Goal: Task Accomplishment & Management: Use online tool/utility

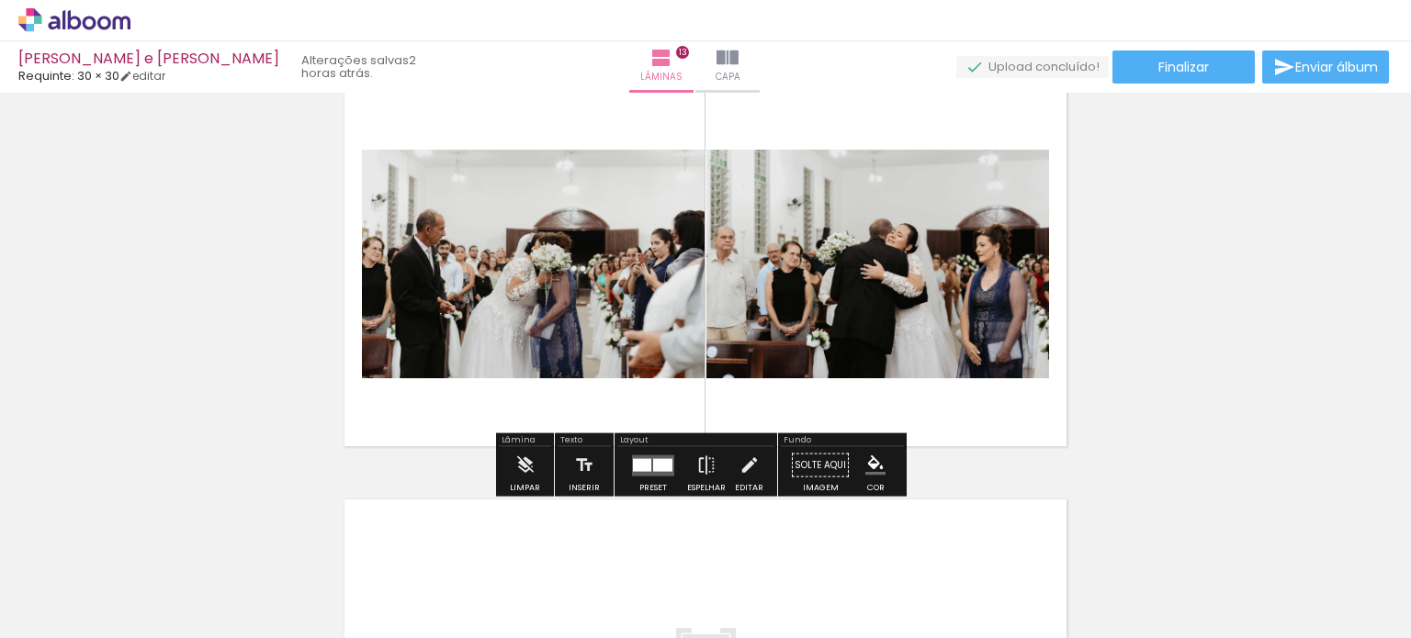
scroll to position [5019, 0]
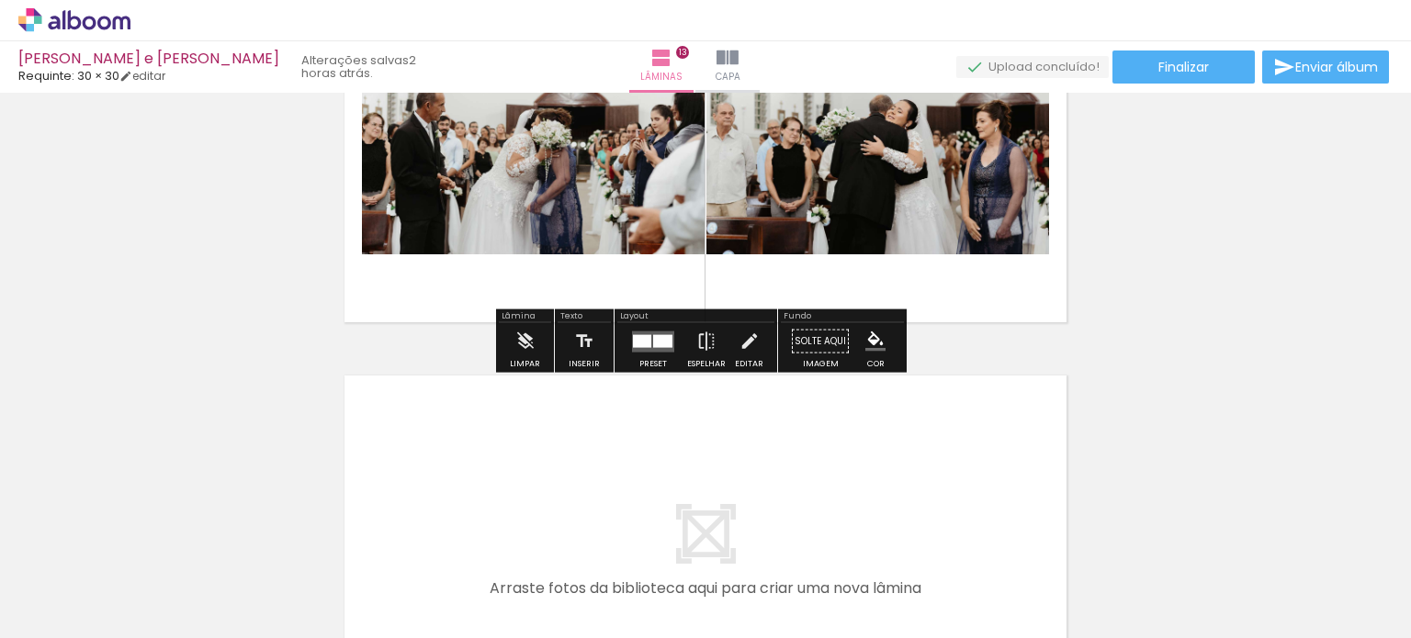
scroll to position [5203, 0]
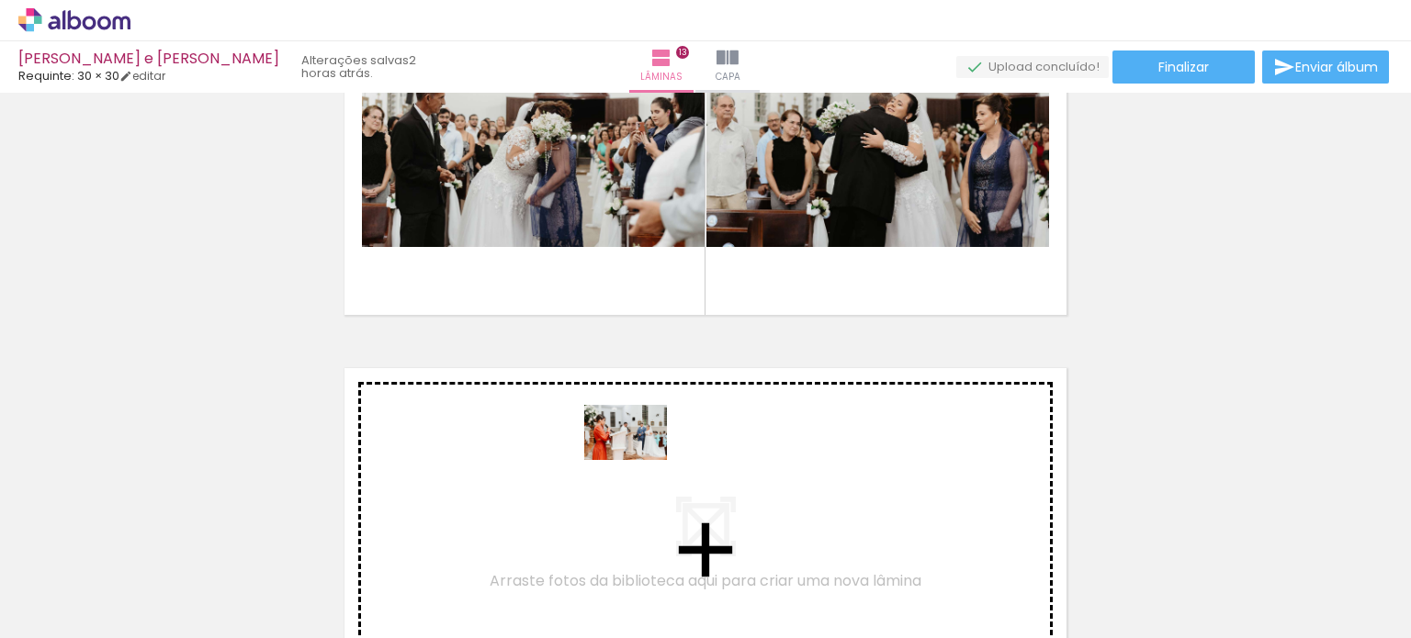
drag, startPoint x: 581, startPoint y: 583, endPoint x: 639, endPoint y: 460, distance: 136.0
click at [639, 460] on quentale-workspace at bounding box center [705, 319] width 1411 height 638
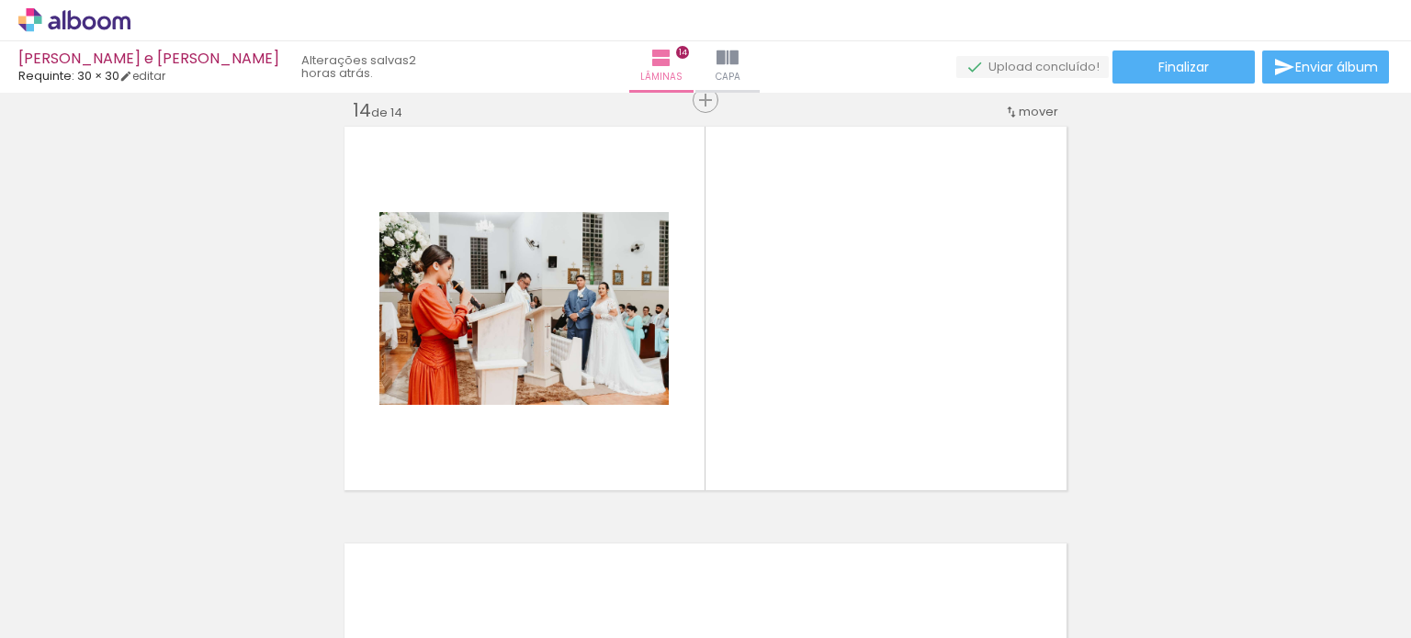
scroll to position [0, 6975]
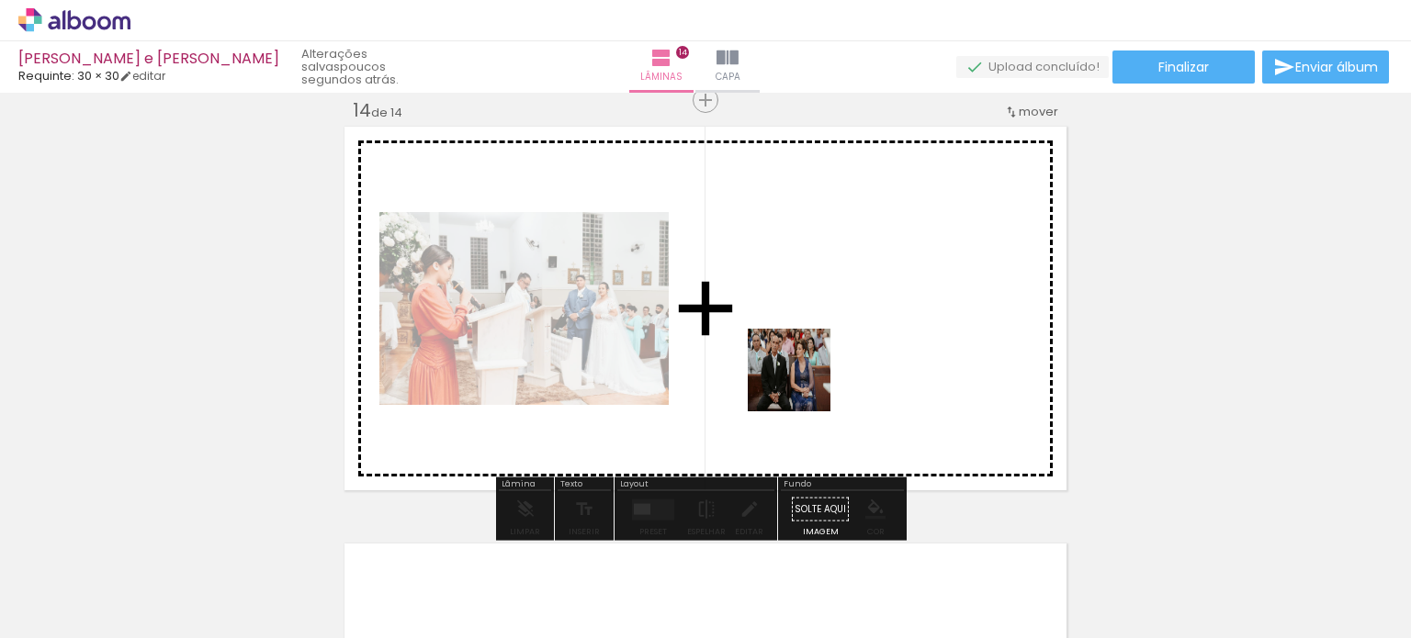
drag, startPoint x: 643, startPoint y: 562, endPoint x: 803, endPoint y: 384, distance: 239.4
click at [803, 384] on quentale-workspace at bounding box center [705, 319] width 1411 height 638
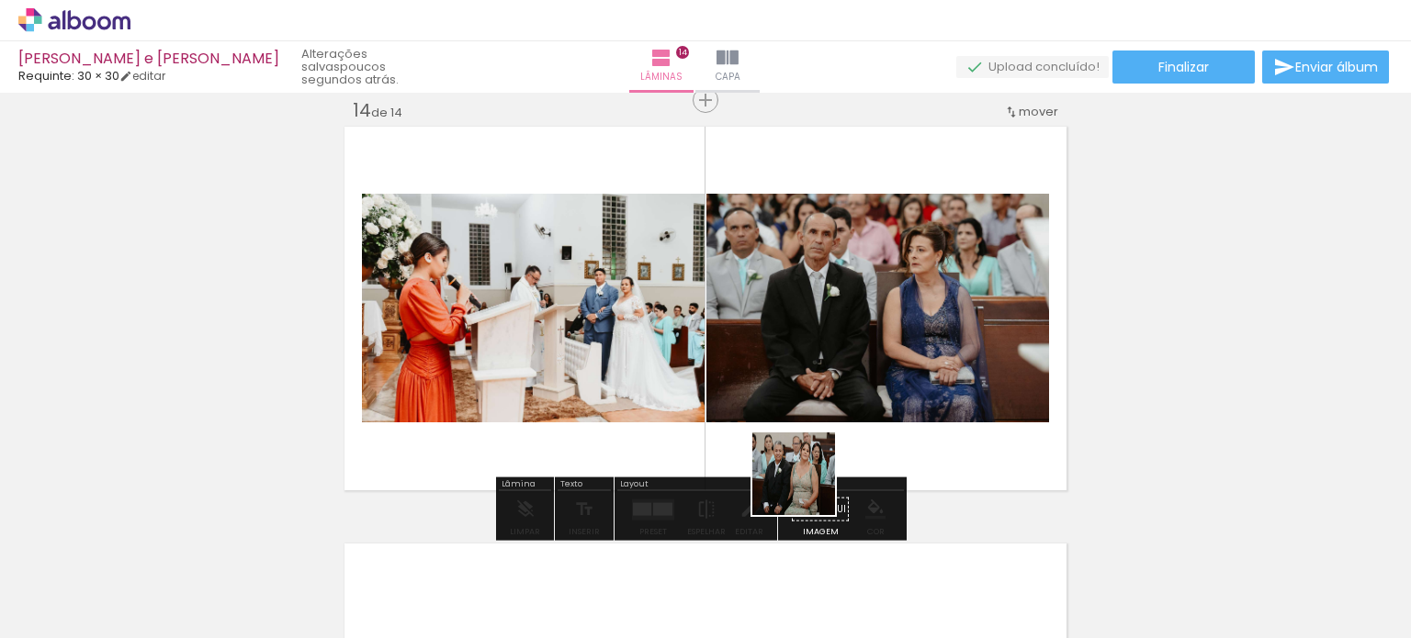
drag, startPoint x: 728, startPoint y: 573, endPoint x: 864, endPoint y: 391, distance: 227.1
click at [864, 391] on quentale-workspace at bounding box center [705, 319] width 1411 height 638
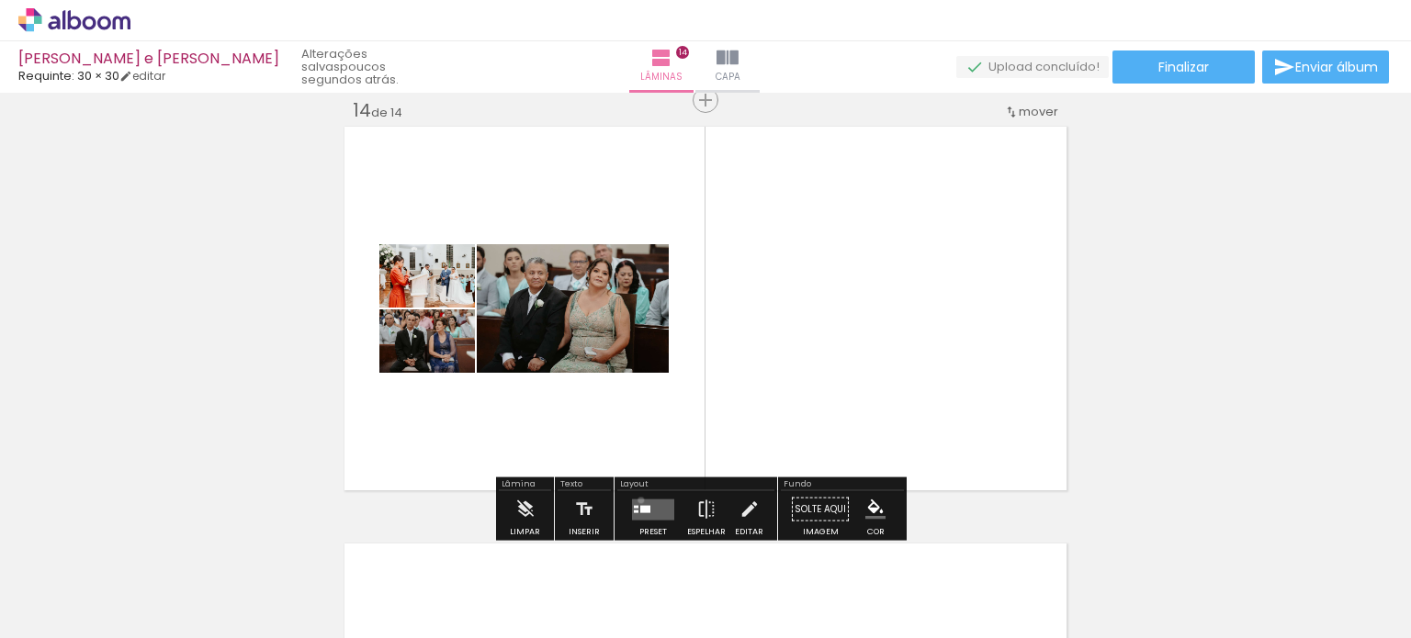
click at [637, 500] on quentale-layouter at bounding box center [653, 509] width 42 height 21
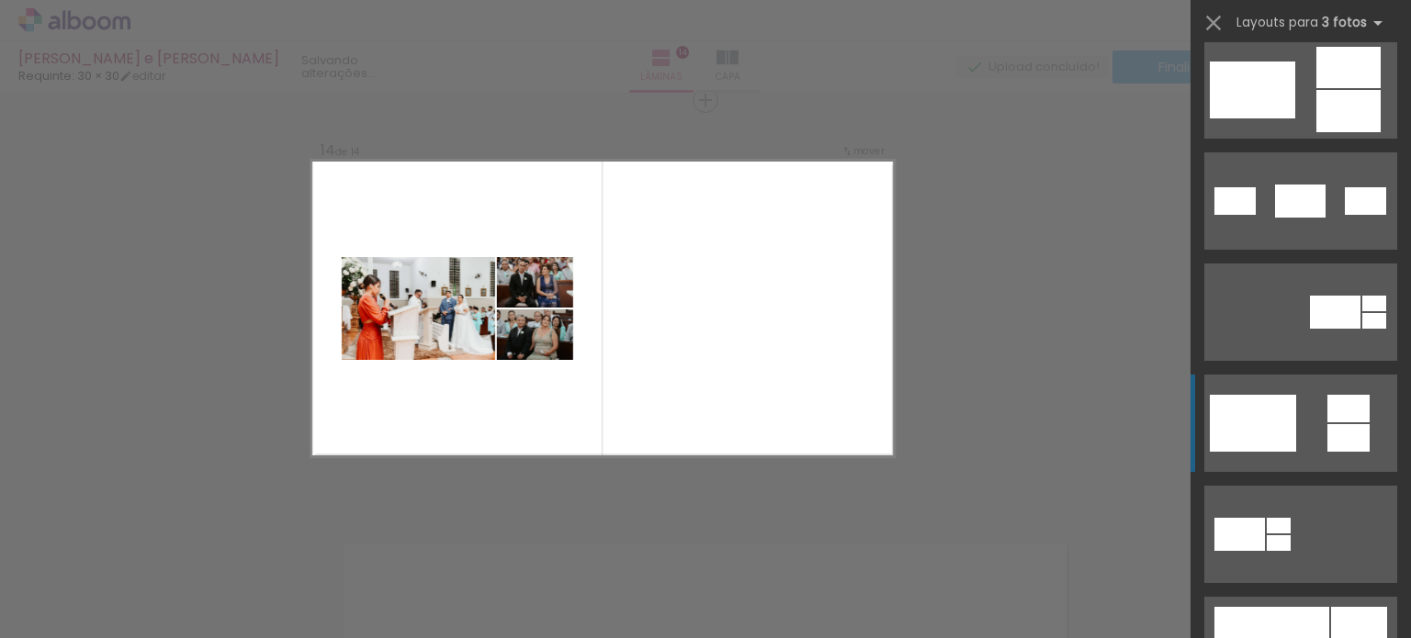
scroll to position [735, 0]
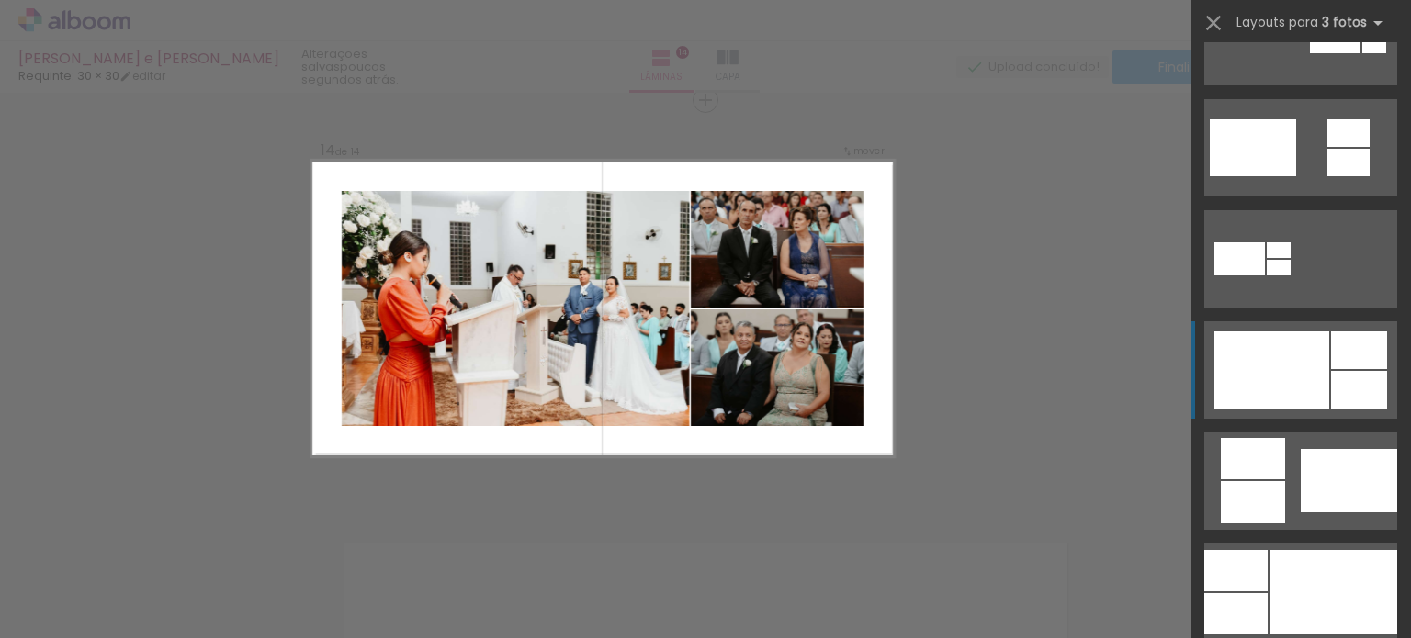
click at [1285, 374] on div at bounding box center [1271, 370] width 115 height 77
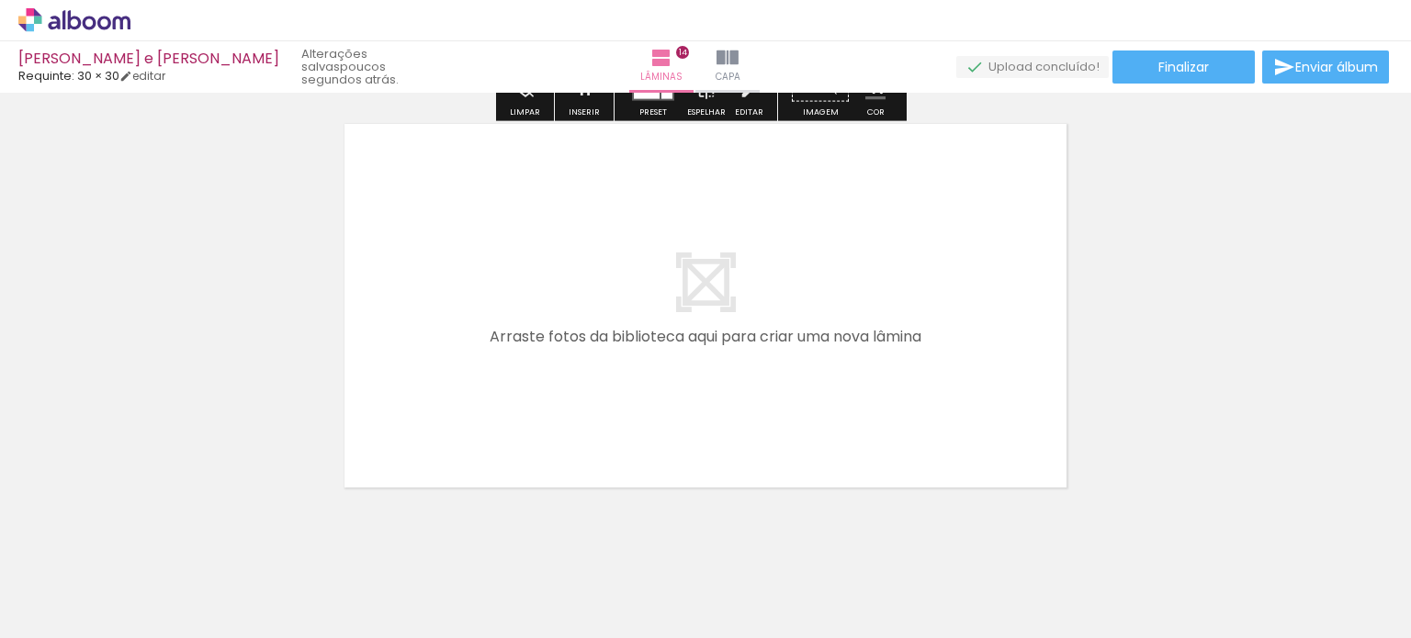
scroll to position [5896, 0]
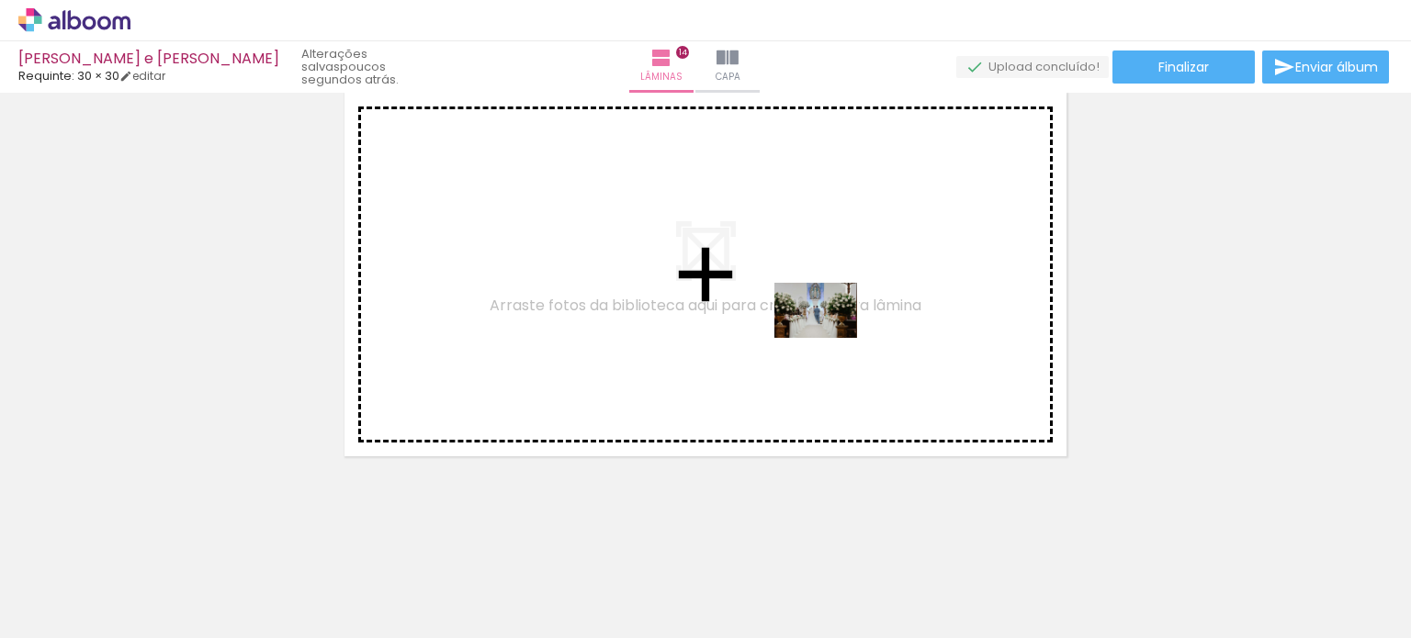
drag, startPoint x: 829, startPoint y: 583, endPoint x: 823, endPoint y: 341, distance: 242.6
click at [827, 332] on quentale-workspace at bounding box center [705, 319] width 1411 height 638
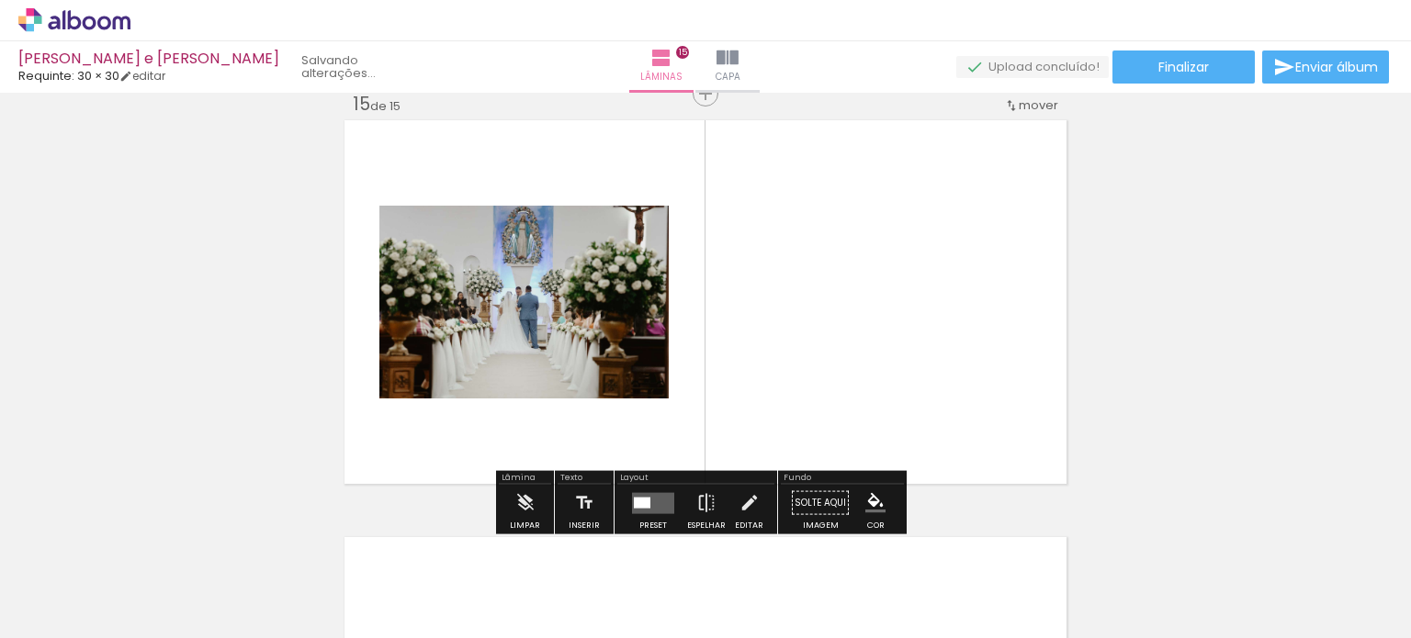
scroll to position [5862, 0]
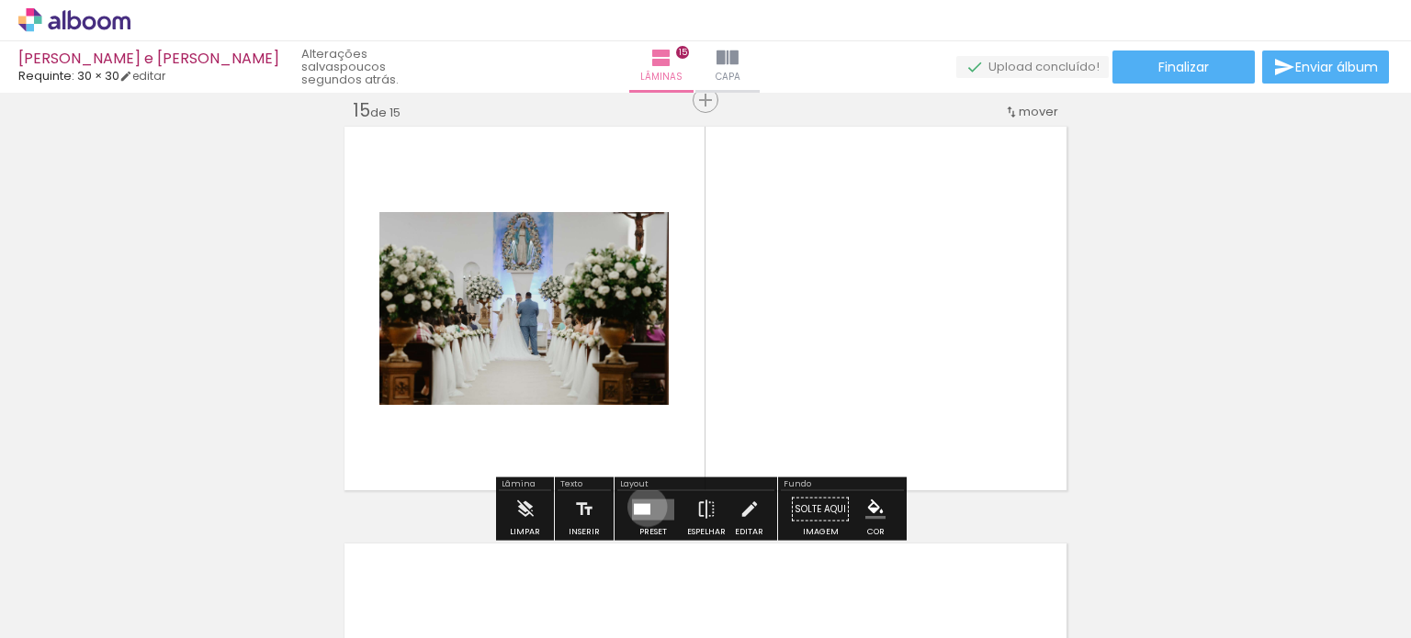
click at [643, 506] on div at bounding box center [642, 508] width 17 height 11
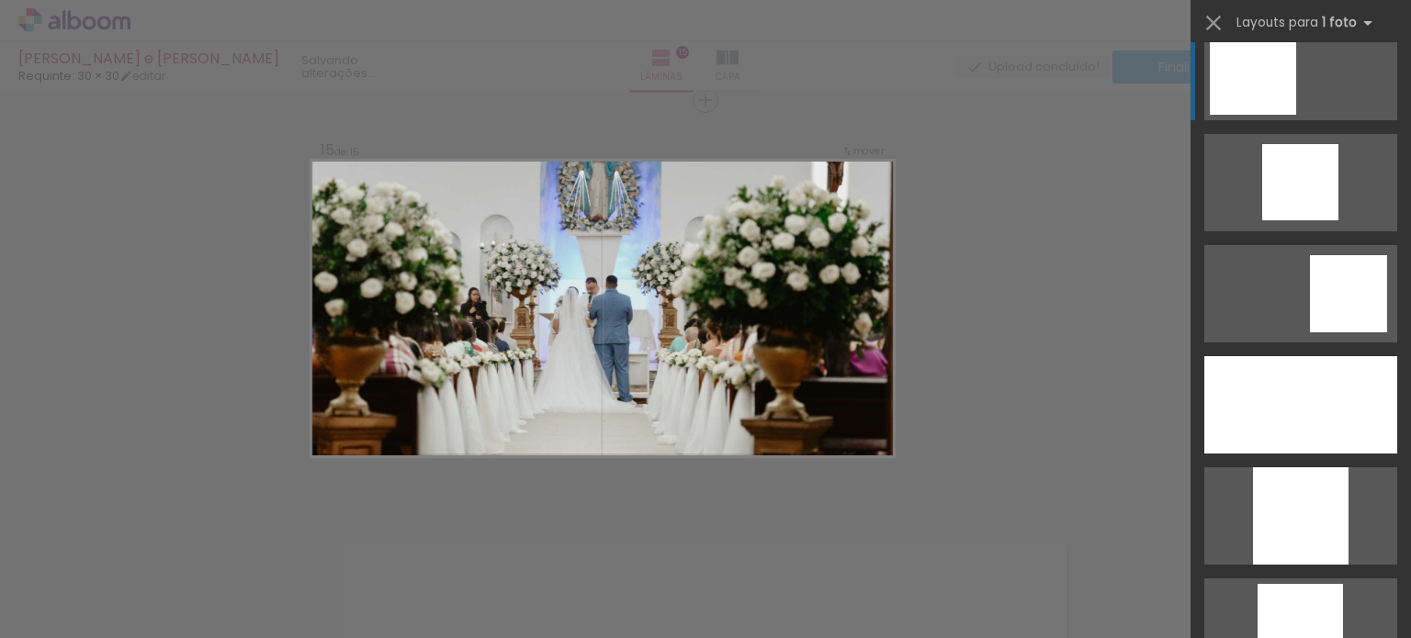
scroll to position [1837, 0]
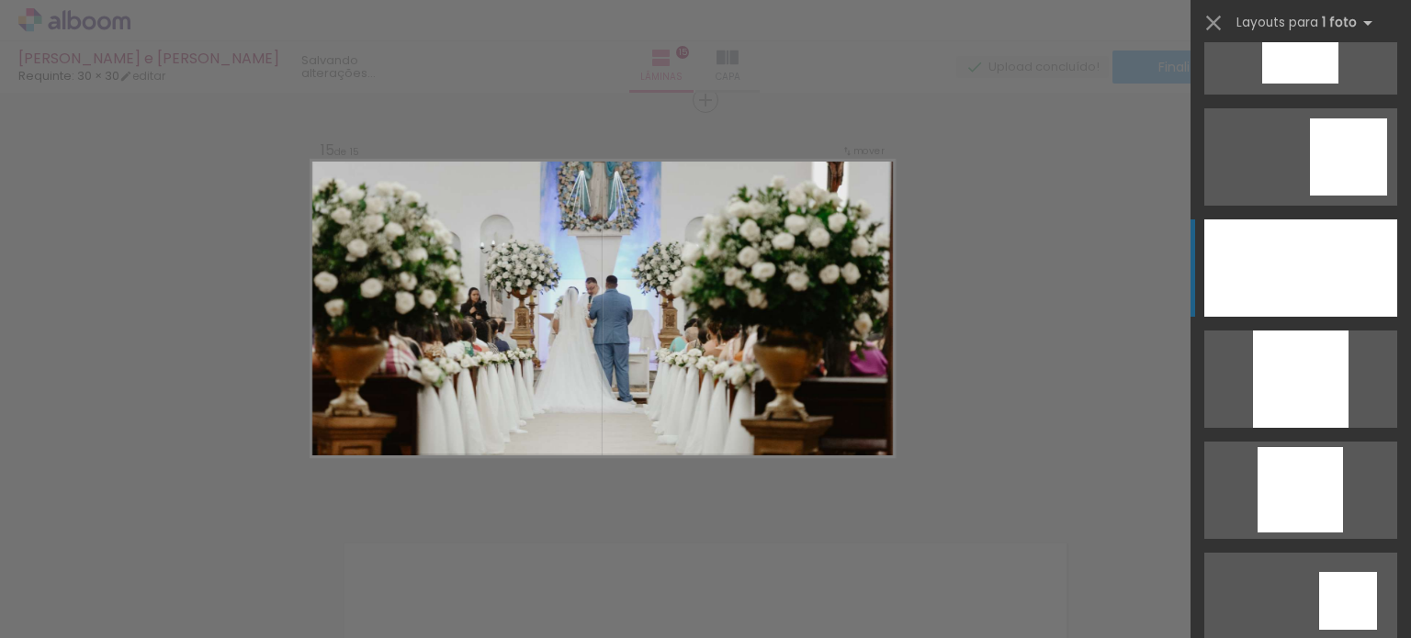
click at [1295, 285] on div at bounding box center [1300, 268] width 193 height 97
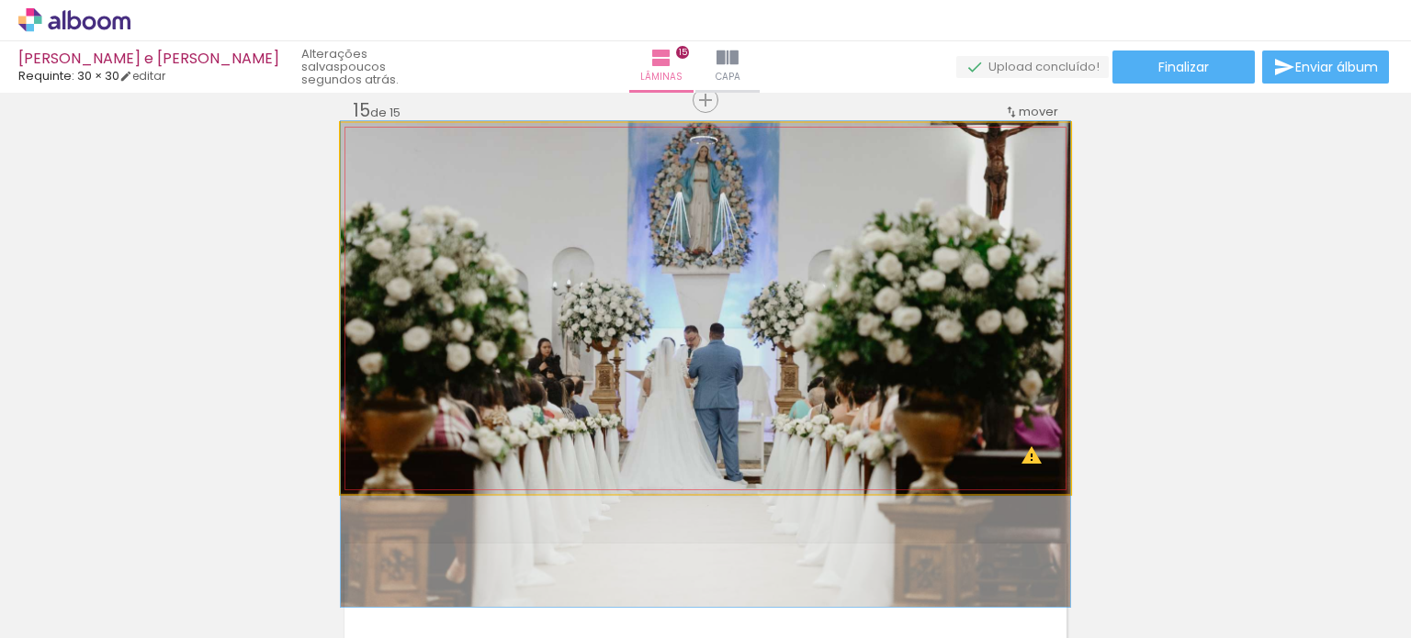
drag, startPoint x: 967, startPoint y: 219, endPoint x: 964, endPoint y: 278, distance: 59.8
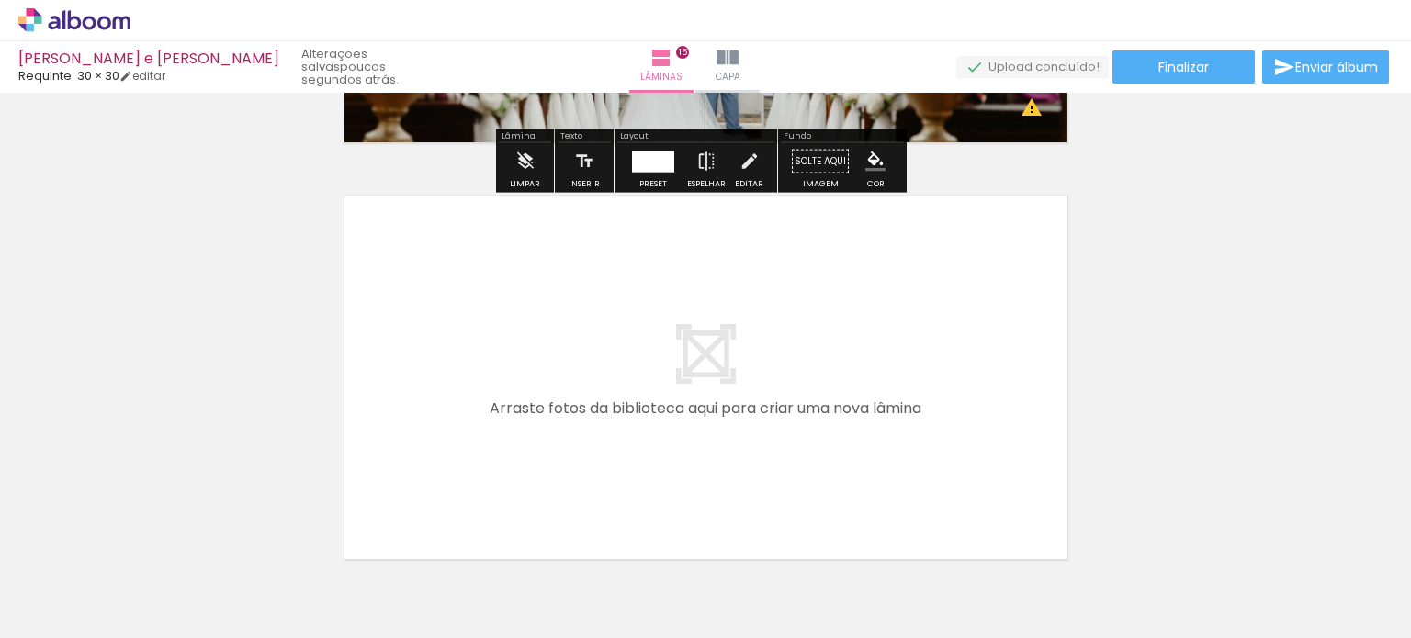
scroll to position [6229, 0]
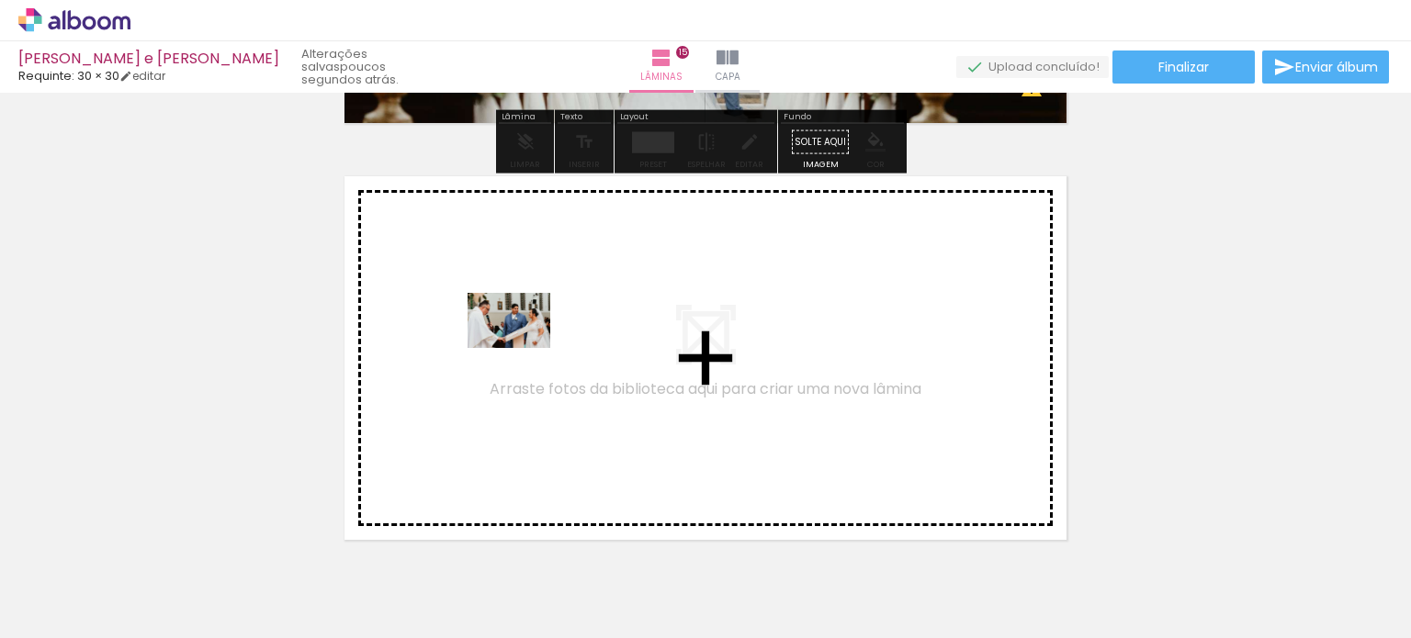
drag, startPoint x: 548, startPoint y: 522, endPoint x: 520, endPoint y: 341, distance: 183.2
click at [520, 341] on quentale-workspace at bounding box center [705, 319] width 1411 height 638
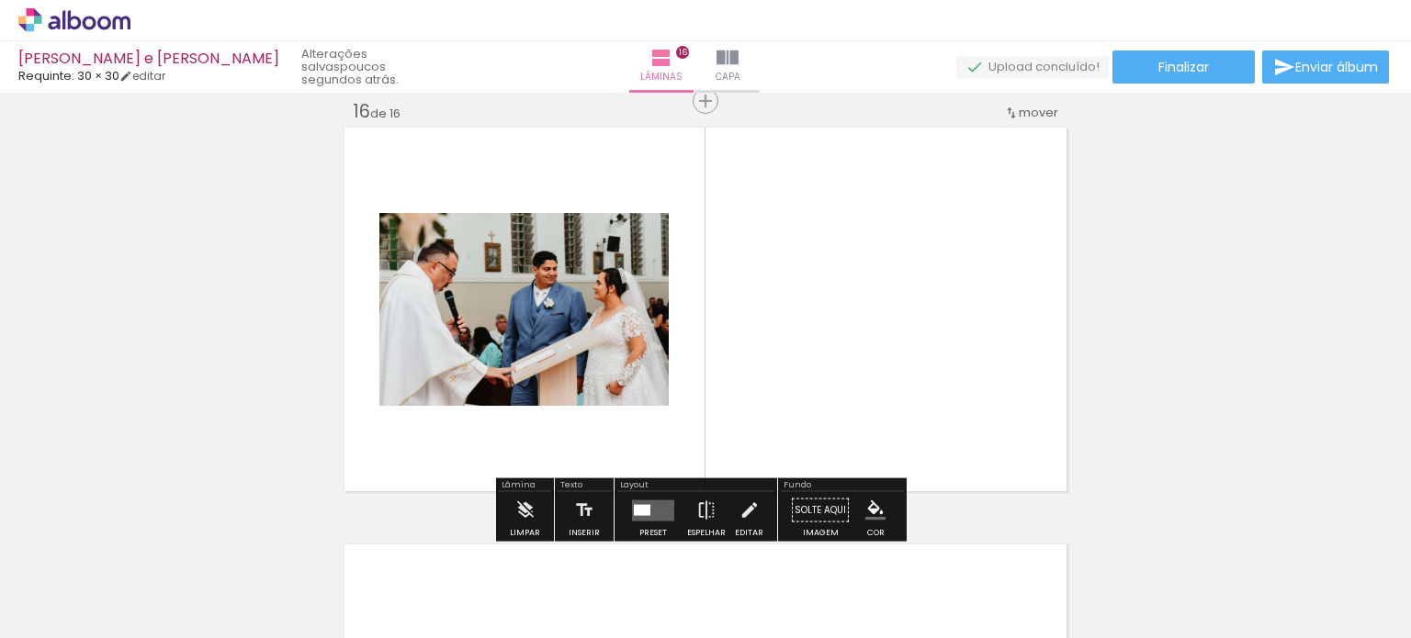
scroll to position [6279, 0]
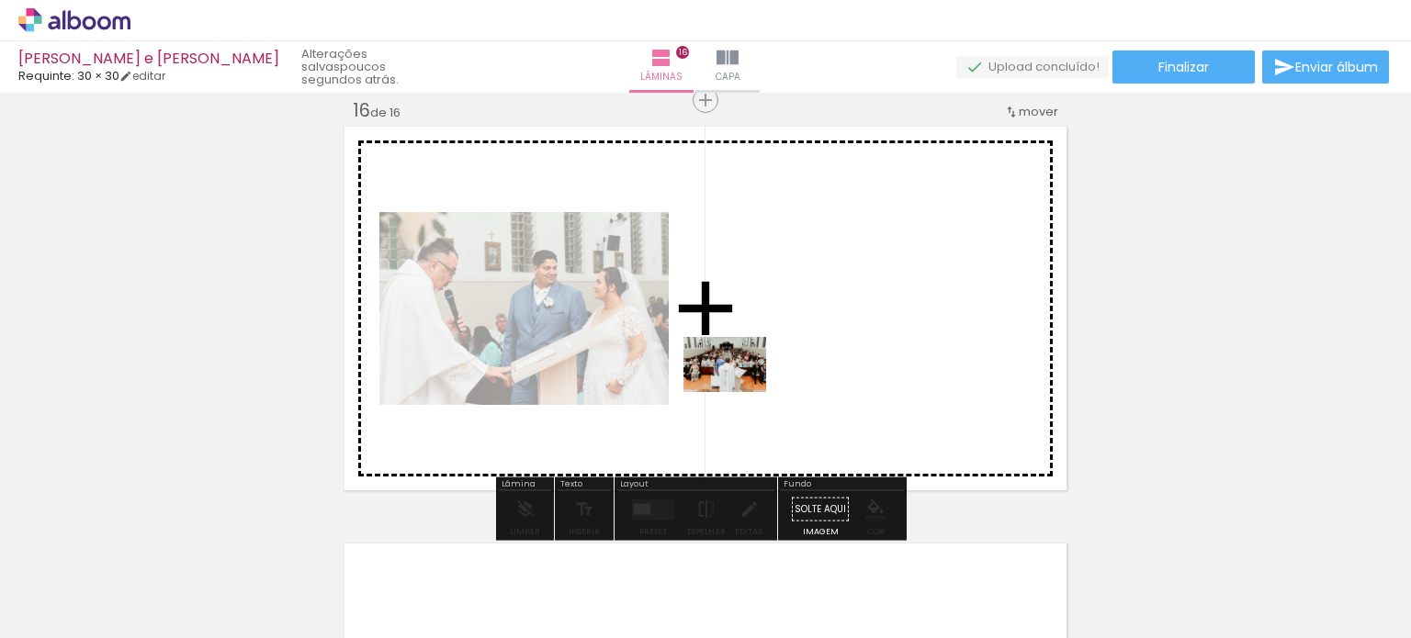
drag, startPoint x: 648, startPoint y: 576, endPoint x: 740, endPoint y: 383, distance: 214.1
click at [740, 383] on quentale-workspace at bounding box center [705, 319] width 1411 height 638
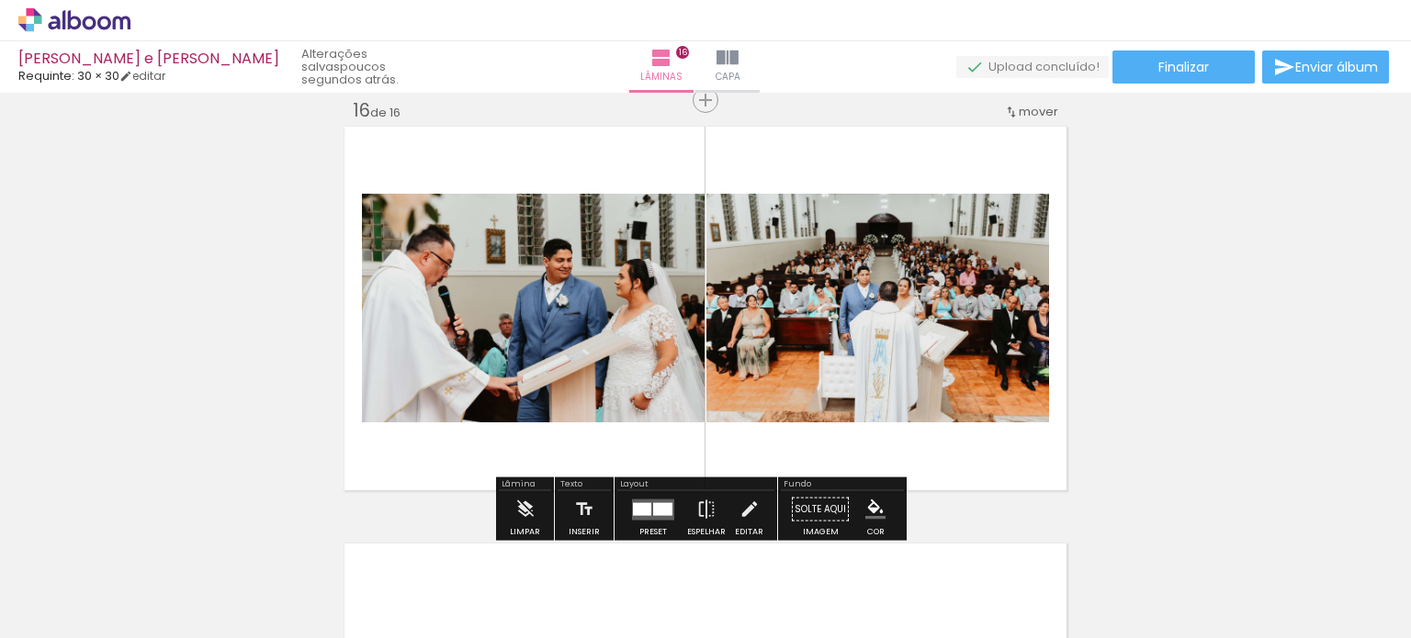
click at [633, 513] on div at bounding box center [642, 508] width 18 height 13
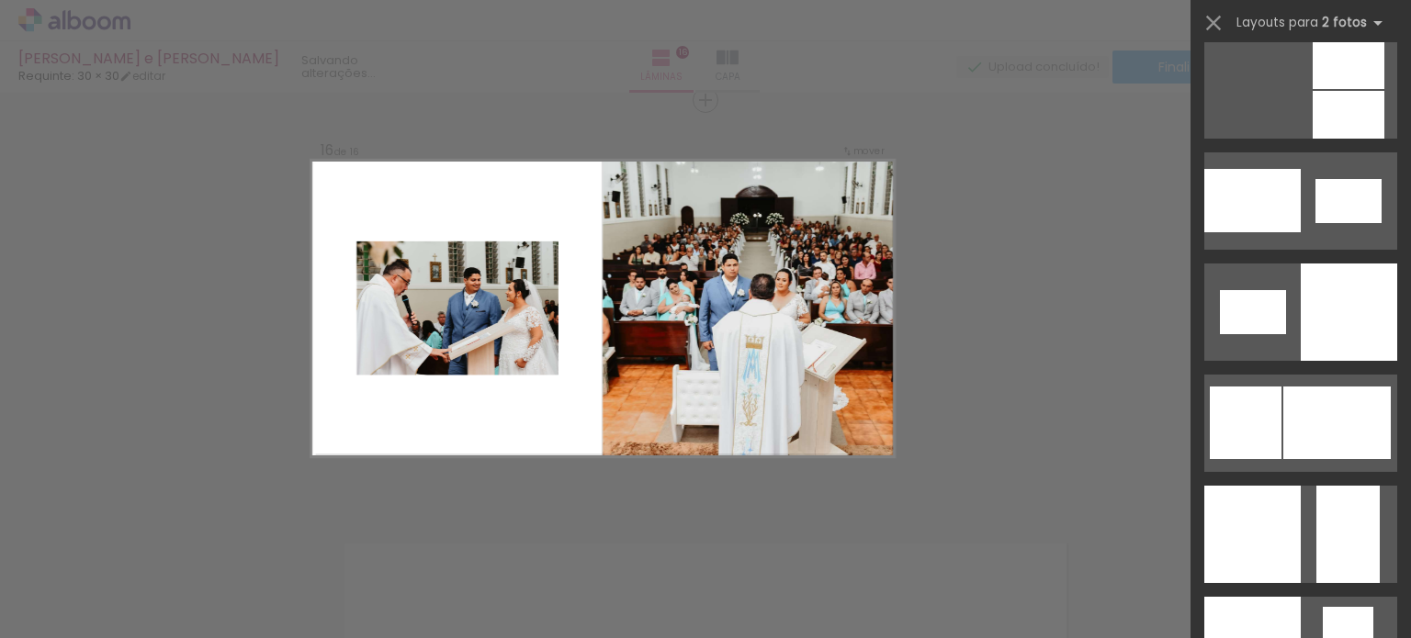
scroll to position [2388, 0]
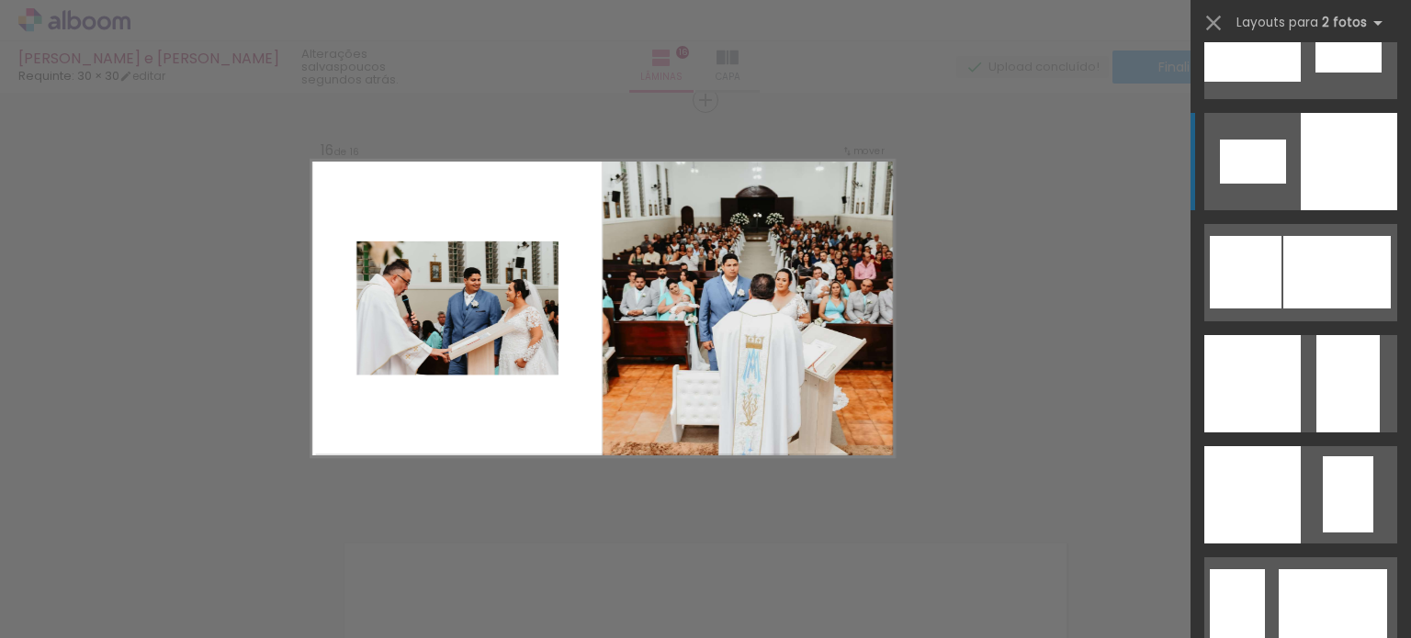
click at [1319, 150] on div at bounding box center [1349, 161] width 96 height 97
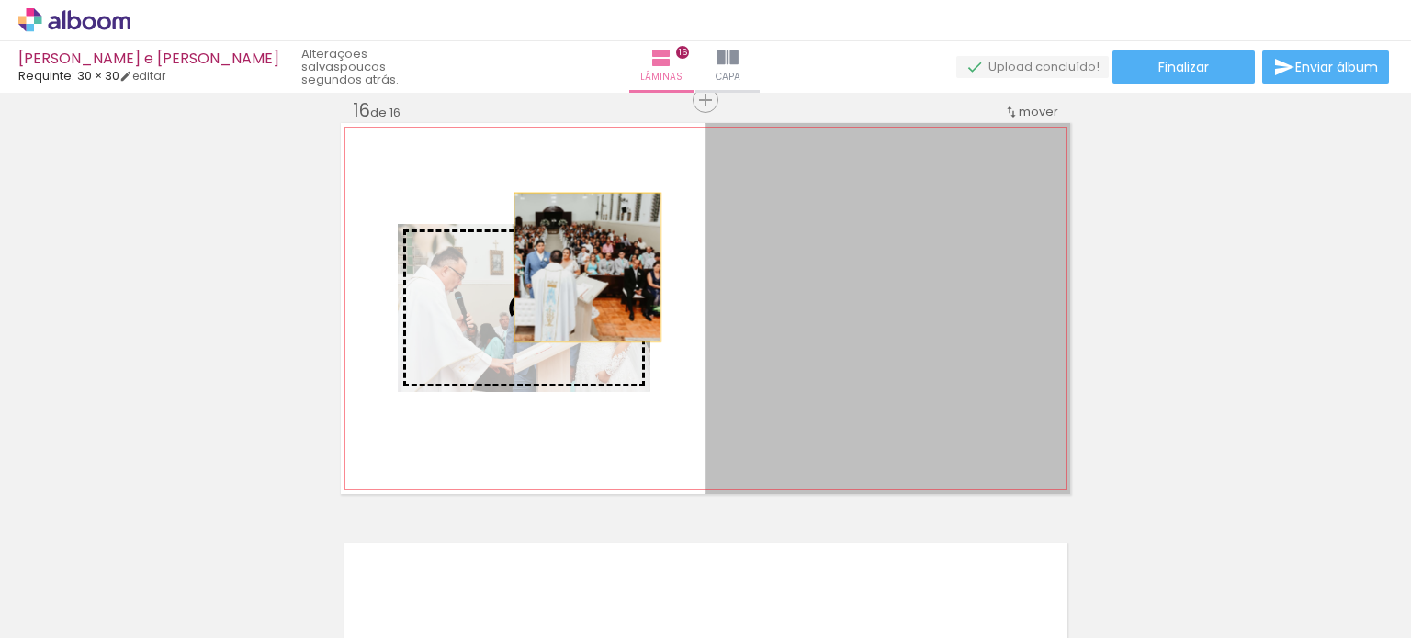
drag, startPoint x: 811, startPoint y: 270, endPoint x: 581, endPoint y: 268, distance: 230.6
click at [0, 0] on slot at bounding box center [0, 0] width 0 height 0
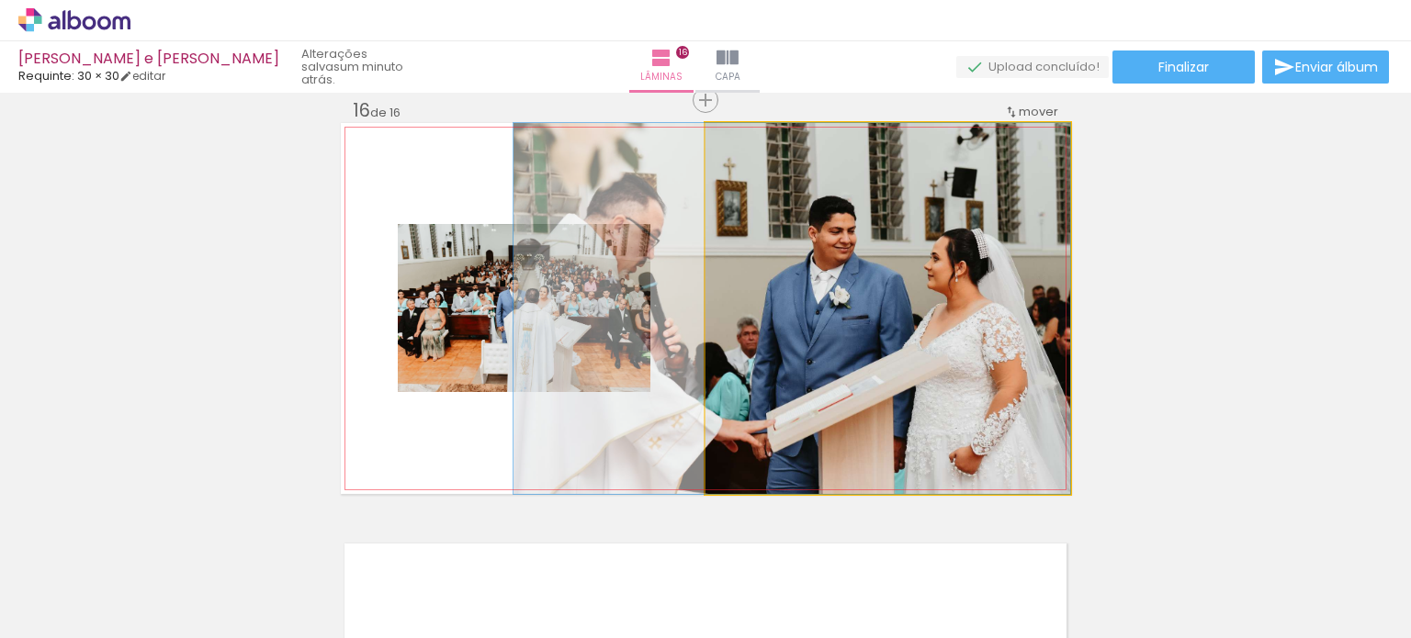
drag, startPoint x: 1012, startPoint y: 253, endPoint x: 886, endPoint y: 262, distance: 127.1
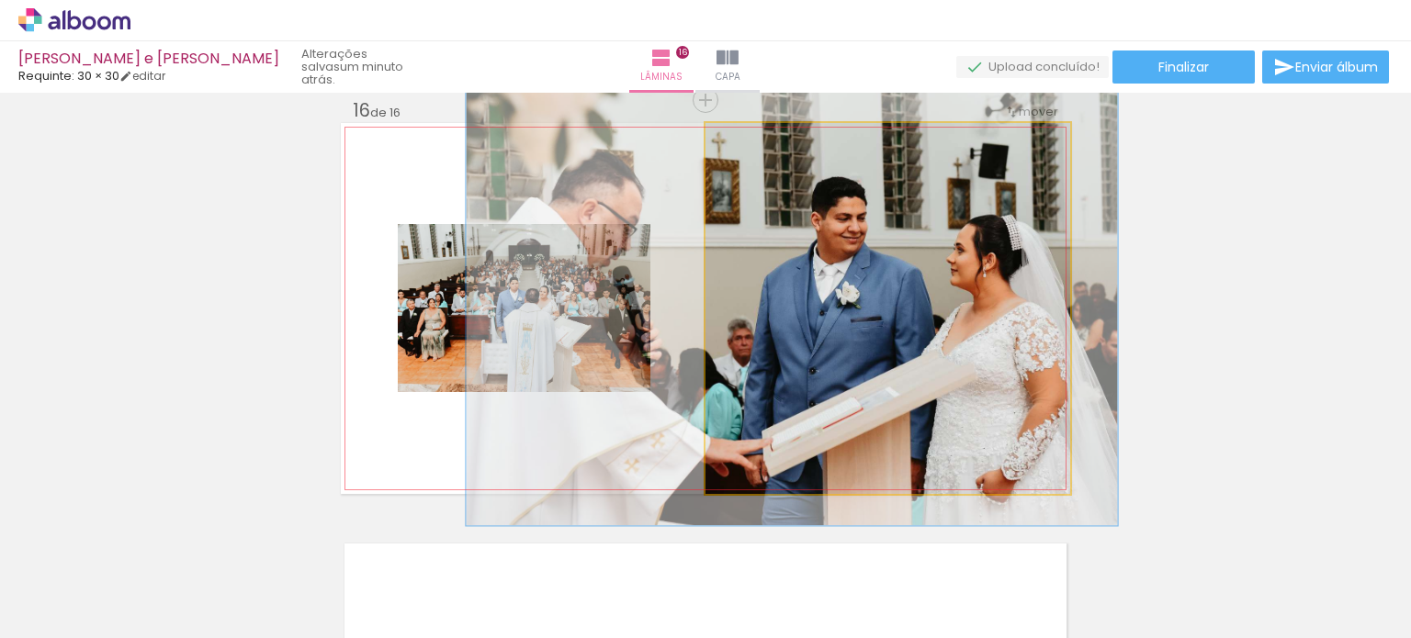
drag, startPoint x: 748, startPoint y: 141, endPoint x: 759, endPoint y: 139, distance: 11.4
click at [759, 139] on div at bounding box center [759, 142] width 29 height 29
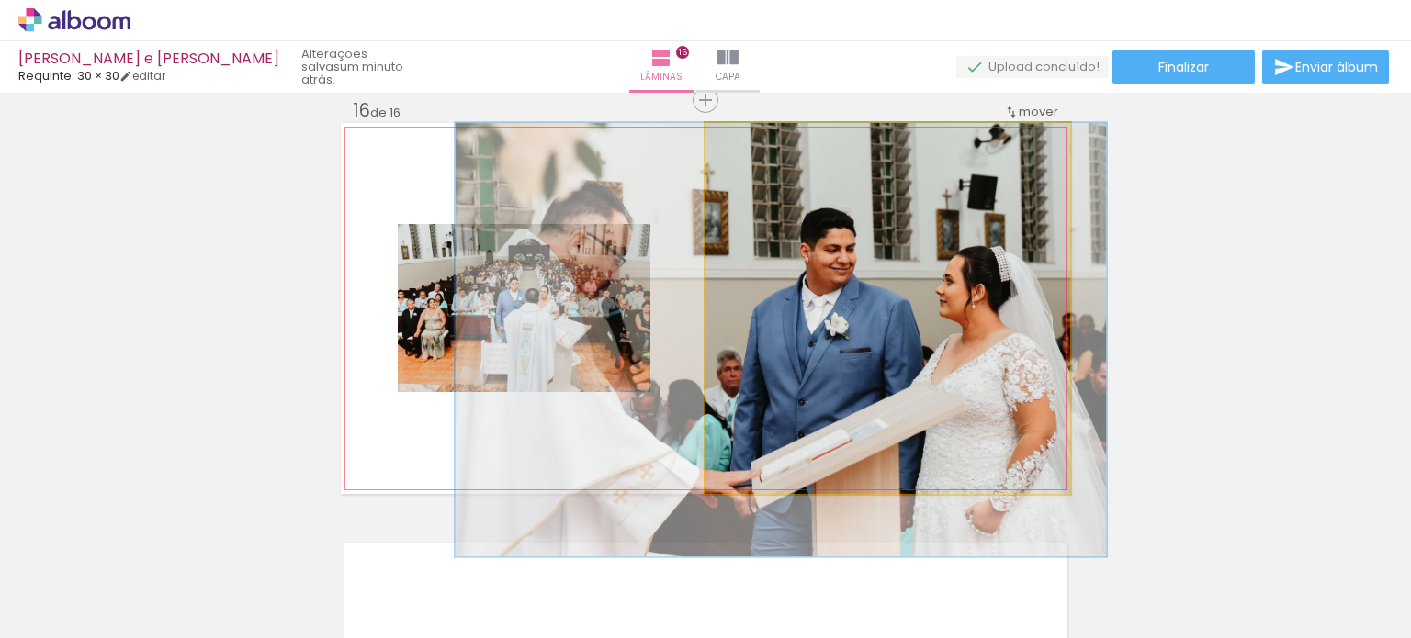
drag, startPoint x: 926, startPoint y: 205, endPoint x: 915, endPoint y: 283, distance: 78.9
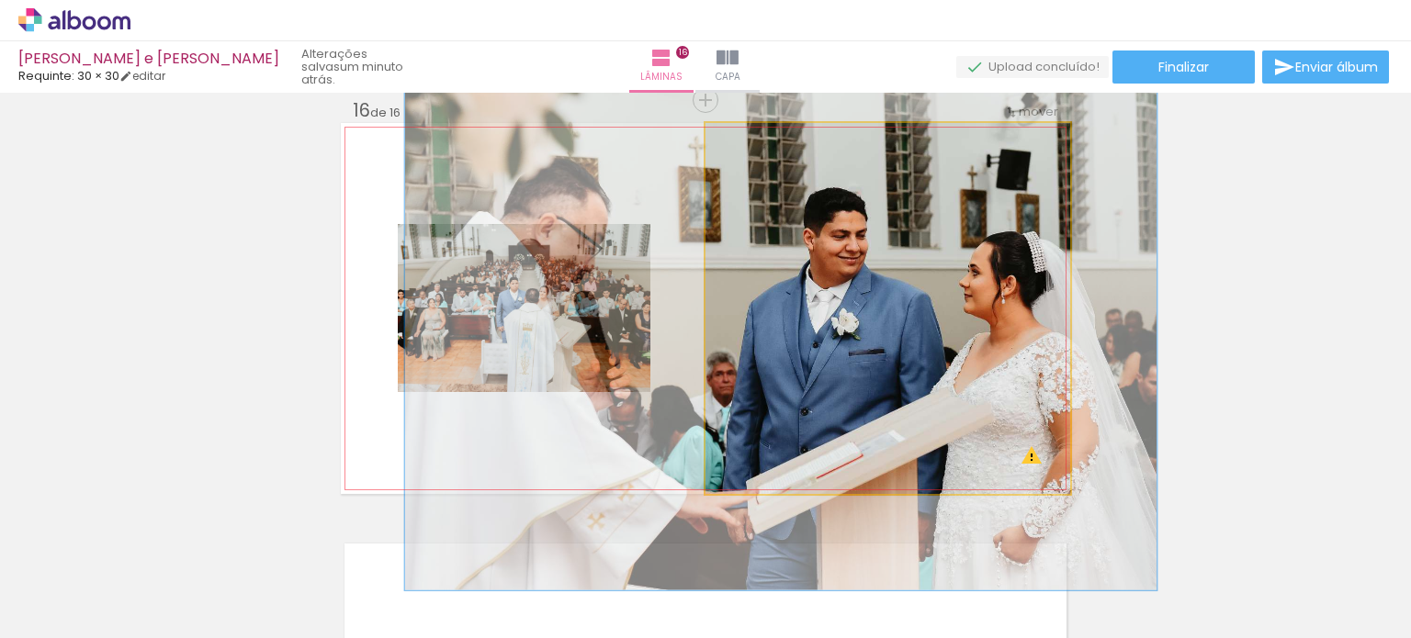
drag, startPoint x: 761, startPoint y: 142, endPoint x: 773, endPoint y: 145, distance: 13.2
type paper-slider "135"
click at [773, 145] on div at bounding box center [773, 142] width 29 height 29
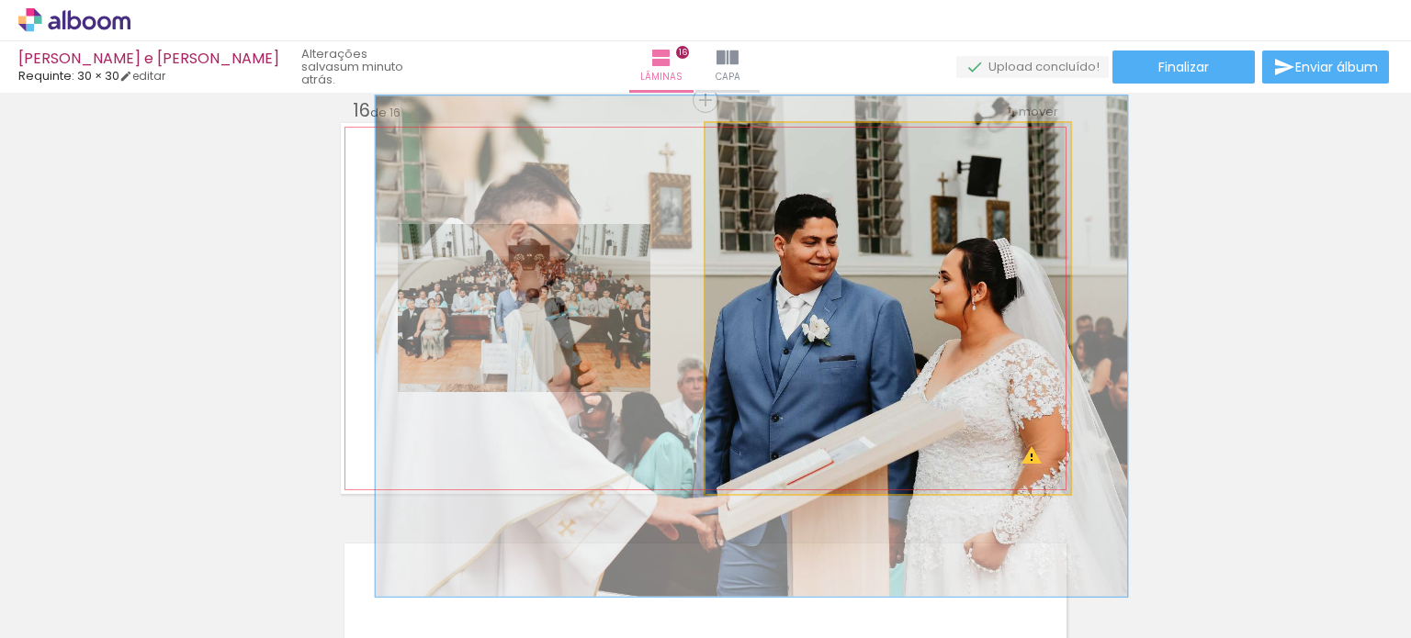
drag, startPoint x: 921, startPoint y: 193, endPoint x: 897, endPoint y: 194, distance: 24.8
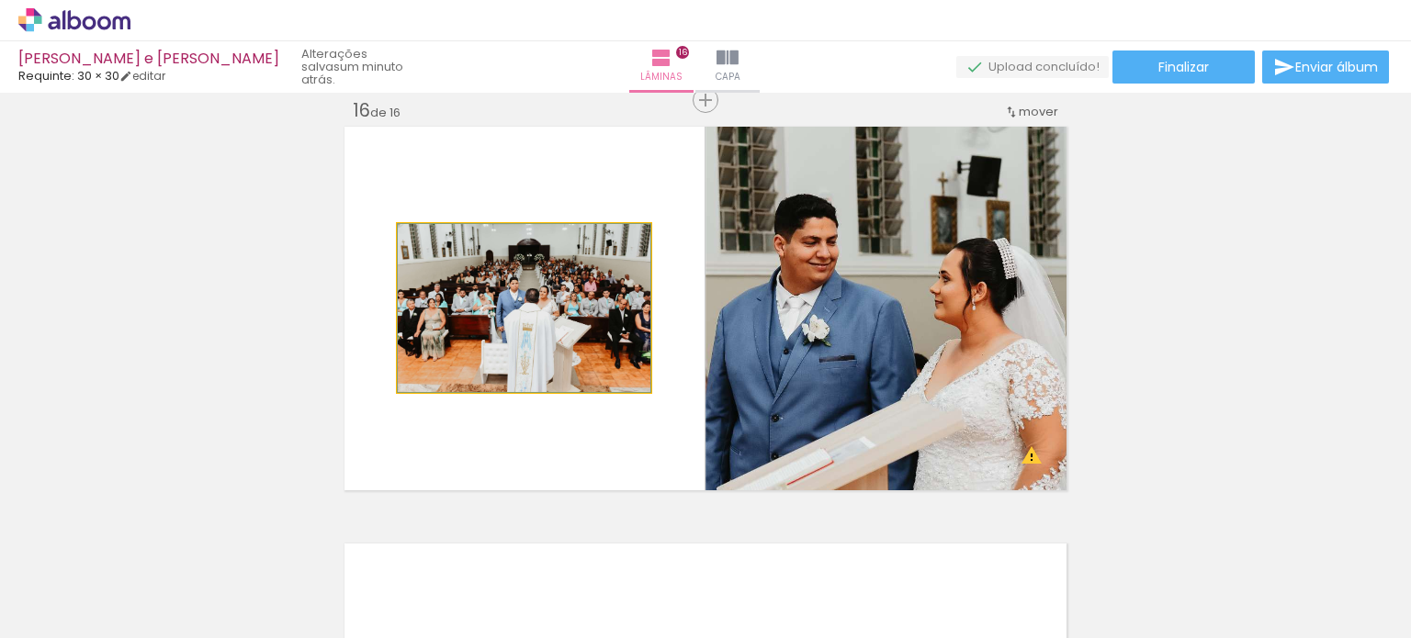
drag, startPoint x: 606, startPoint y: 321, endPoint x: 838, endPoint y: 284, distance: 234.4
click at [0, 0] on slot at bounding box center [0, 0] width 0 height 0
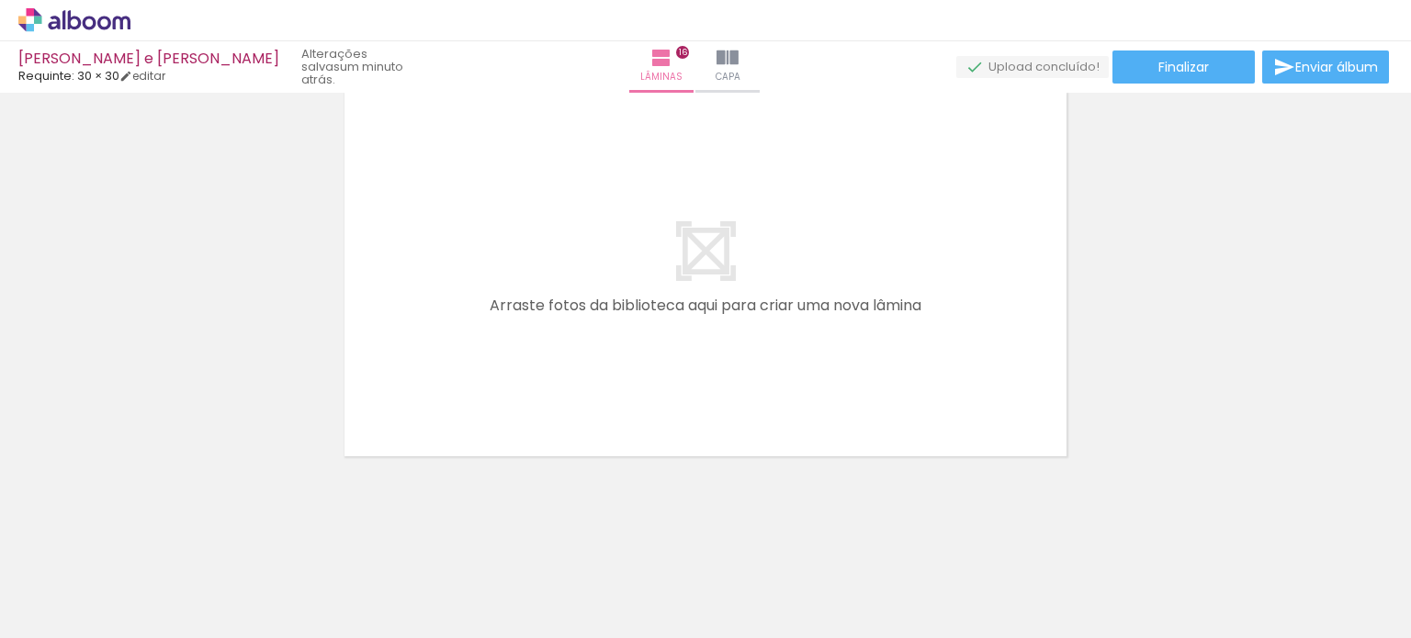
scroll to position [0, 1496]
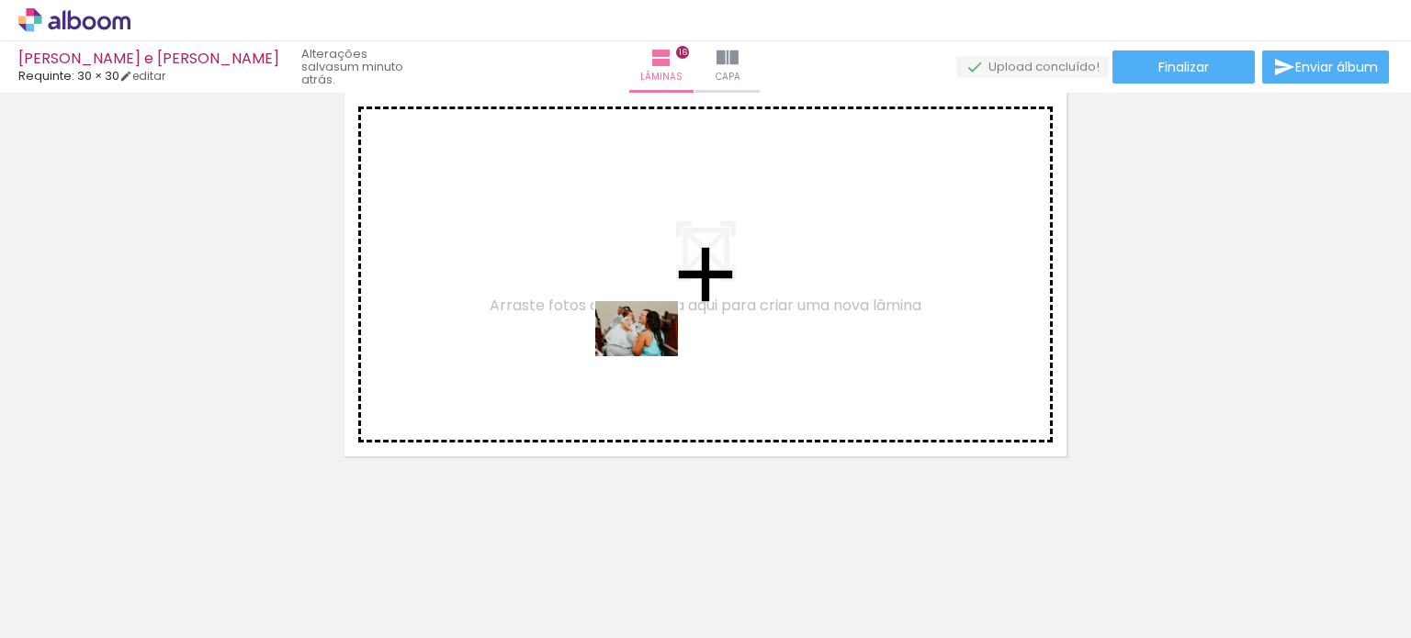
drag, startPoint x: 551, startPoint y: 581, endPoint x: 650, endPoint y: 356, distance: 246.0
click at [650, 356] on quentale-workspace at bounding box center [705, 319] width 1411 height 638
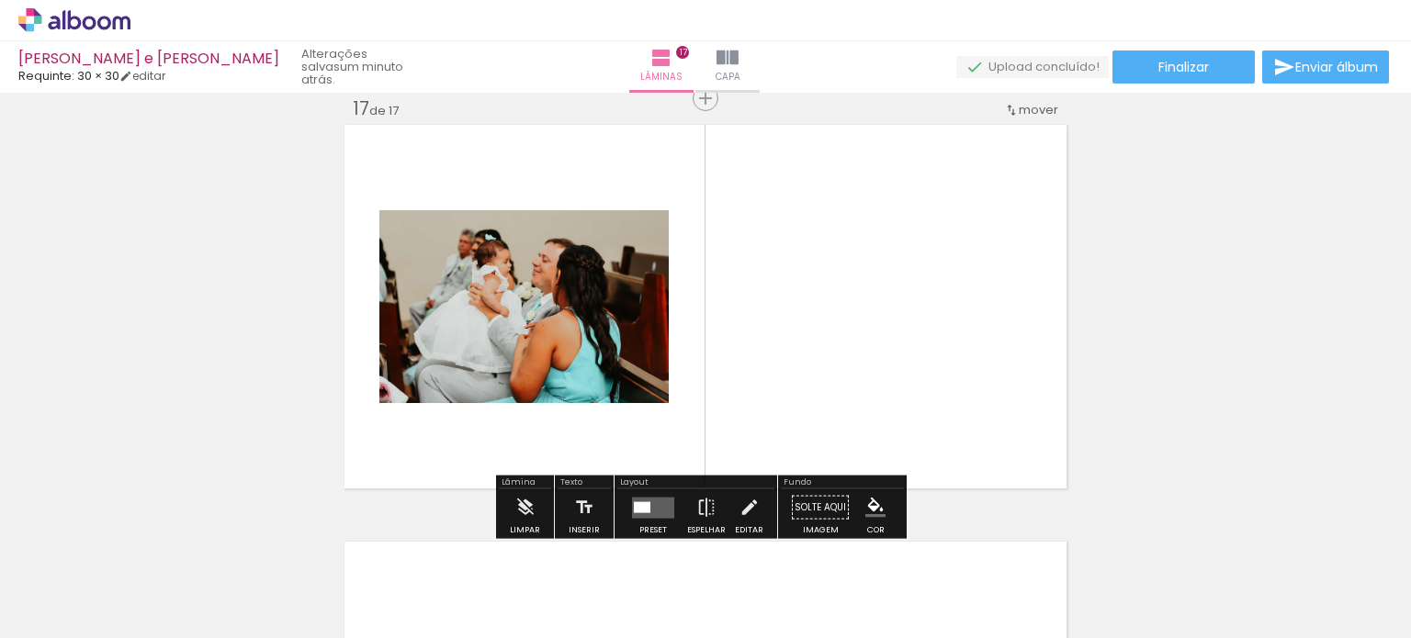
scroll to position [6696, 0]
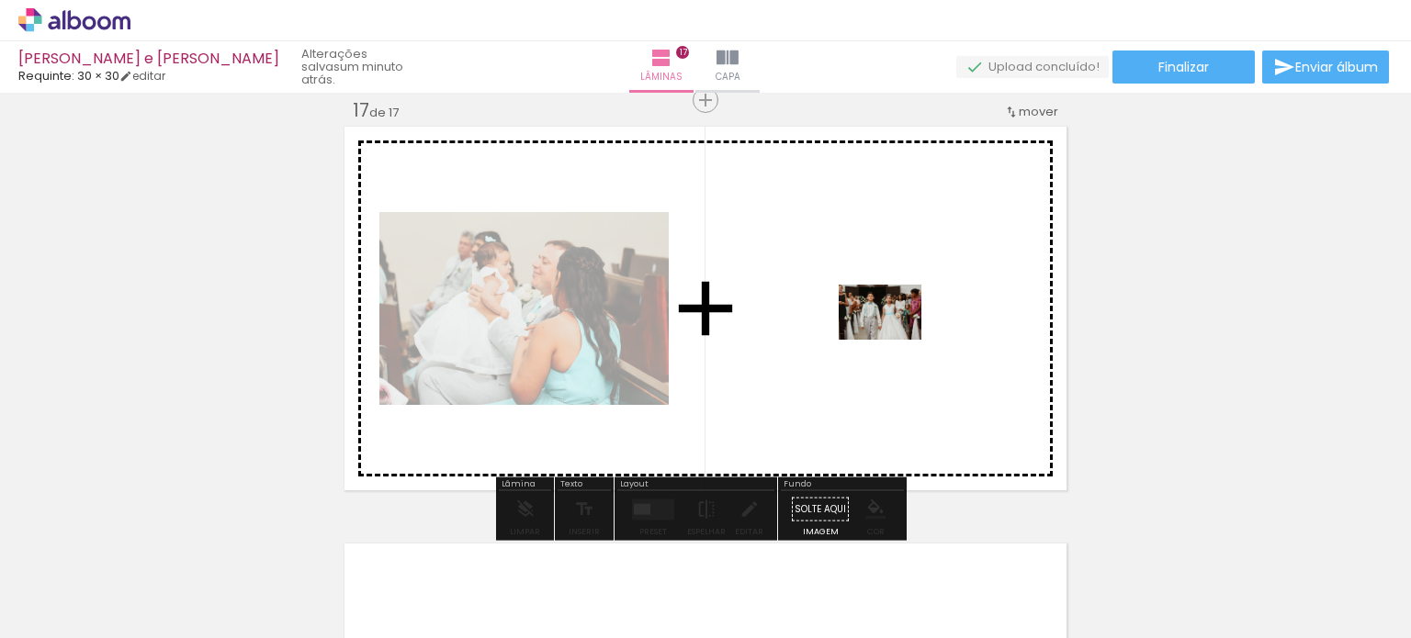
drag, startPoint x: 876, startPoint y: 589, endPoint x: 894, endPoint y: 337, distance: 252.3
click at [894, 337] on quentale-workspace at bounding box center [705, 319] width 1411 height 638
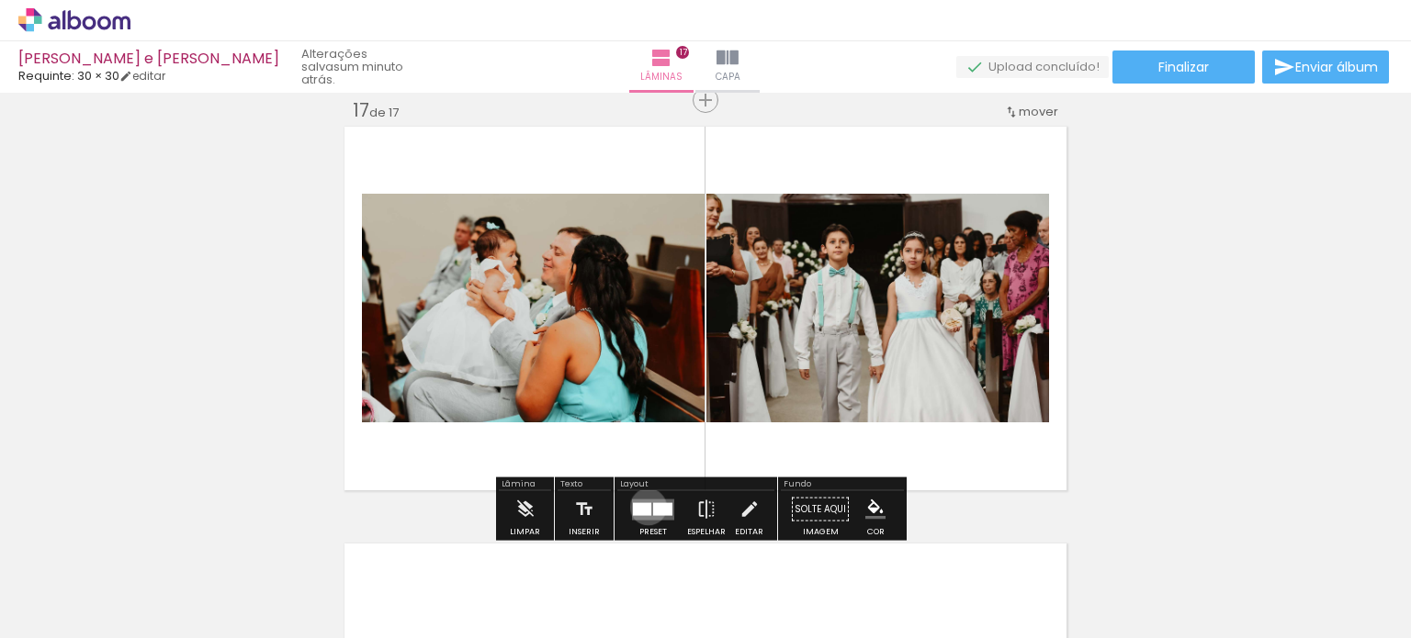
click at [644, 506] on div at bounding box center [642, 508] width 18 height 13
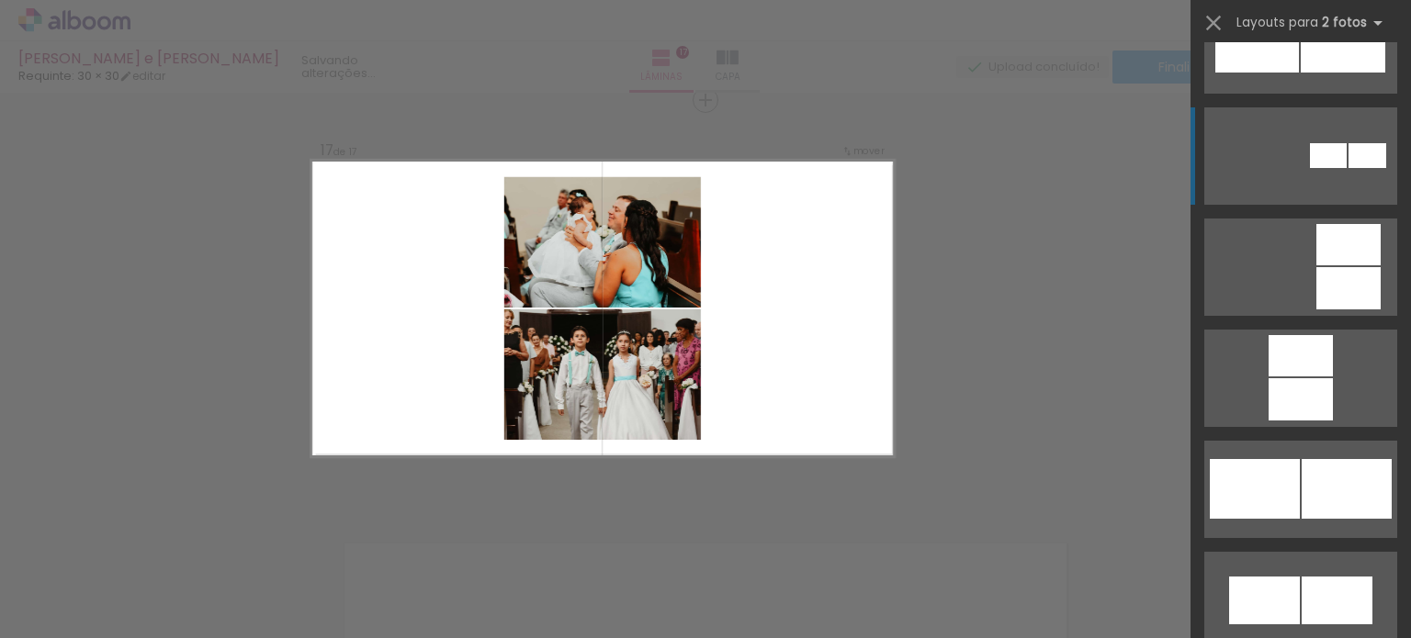
scroll to position [1654, 0]
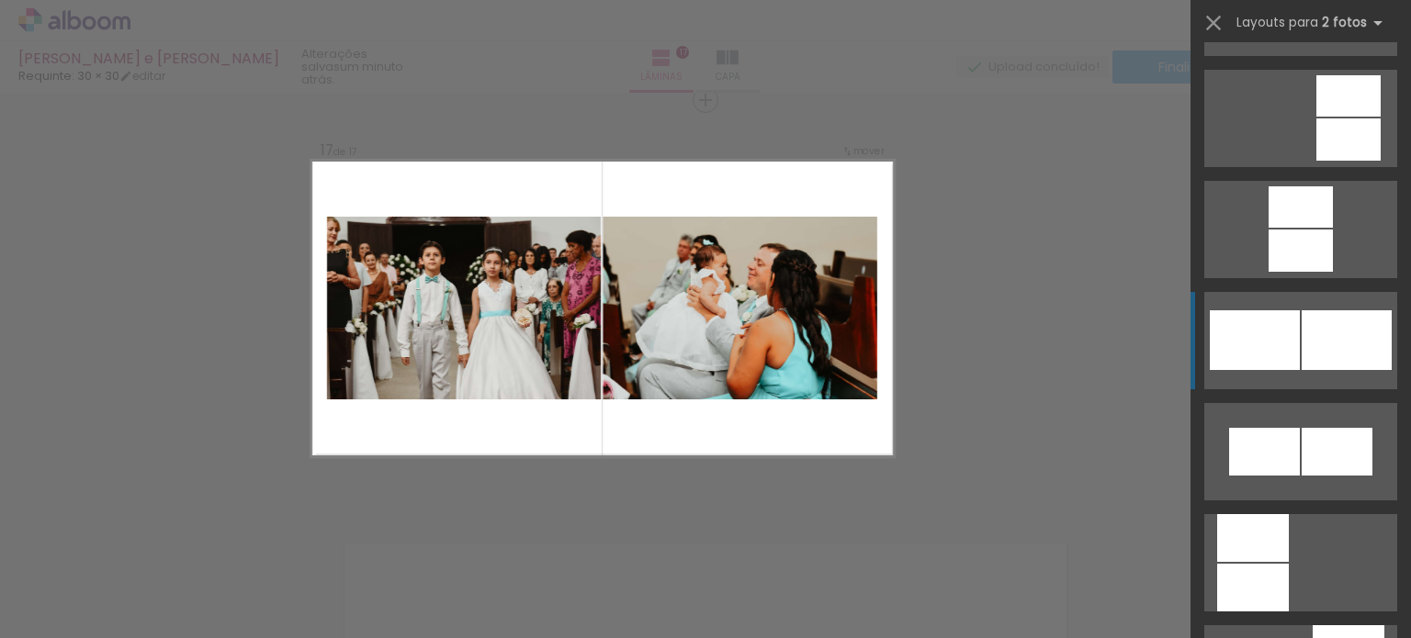
click at [1308, 328] on div at bounding box center [1347, 340] width 90 height 60
